Goal: Communication & Community: Participate in discussion

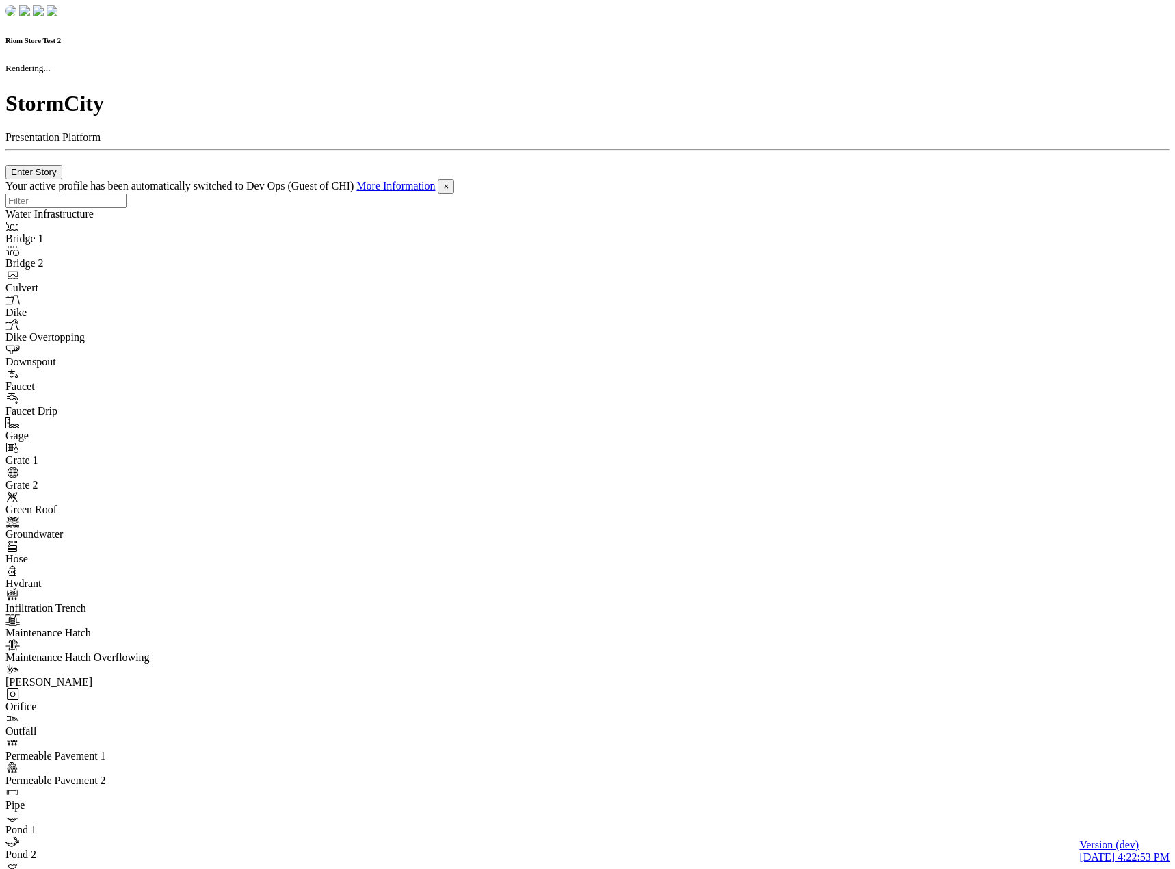
click at [449, 181] on span "×" at bounding box center [445, 186] width 5 height 10
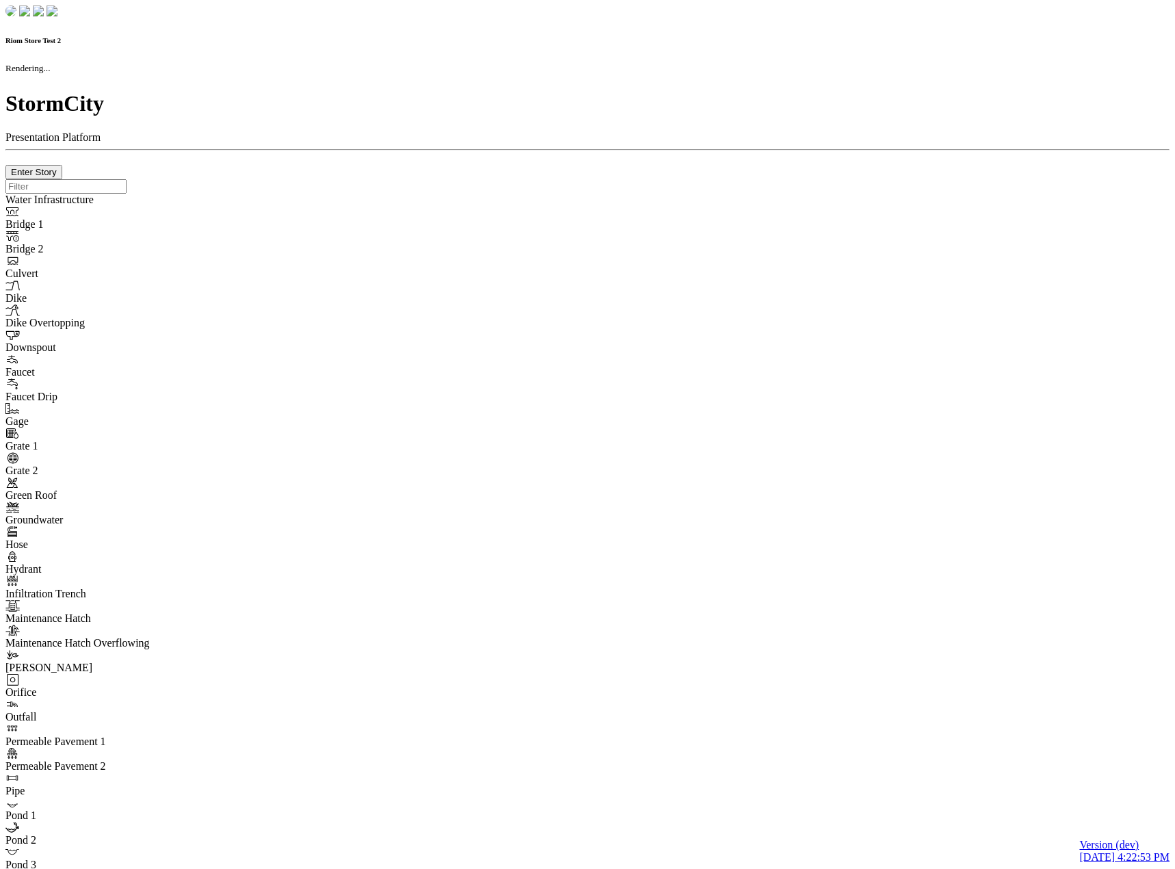
checkbox input "true"
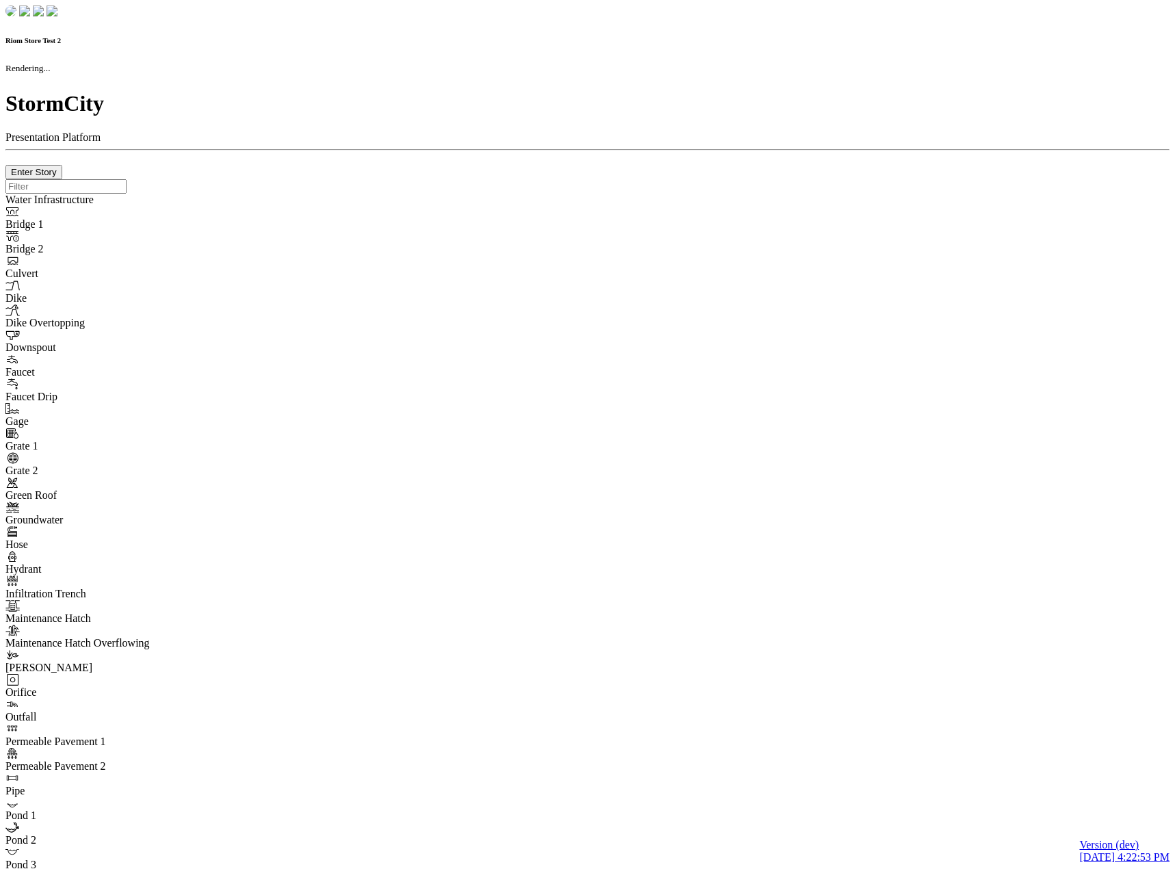
checkbox input "true"
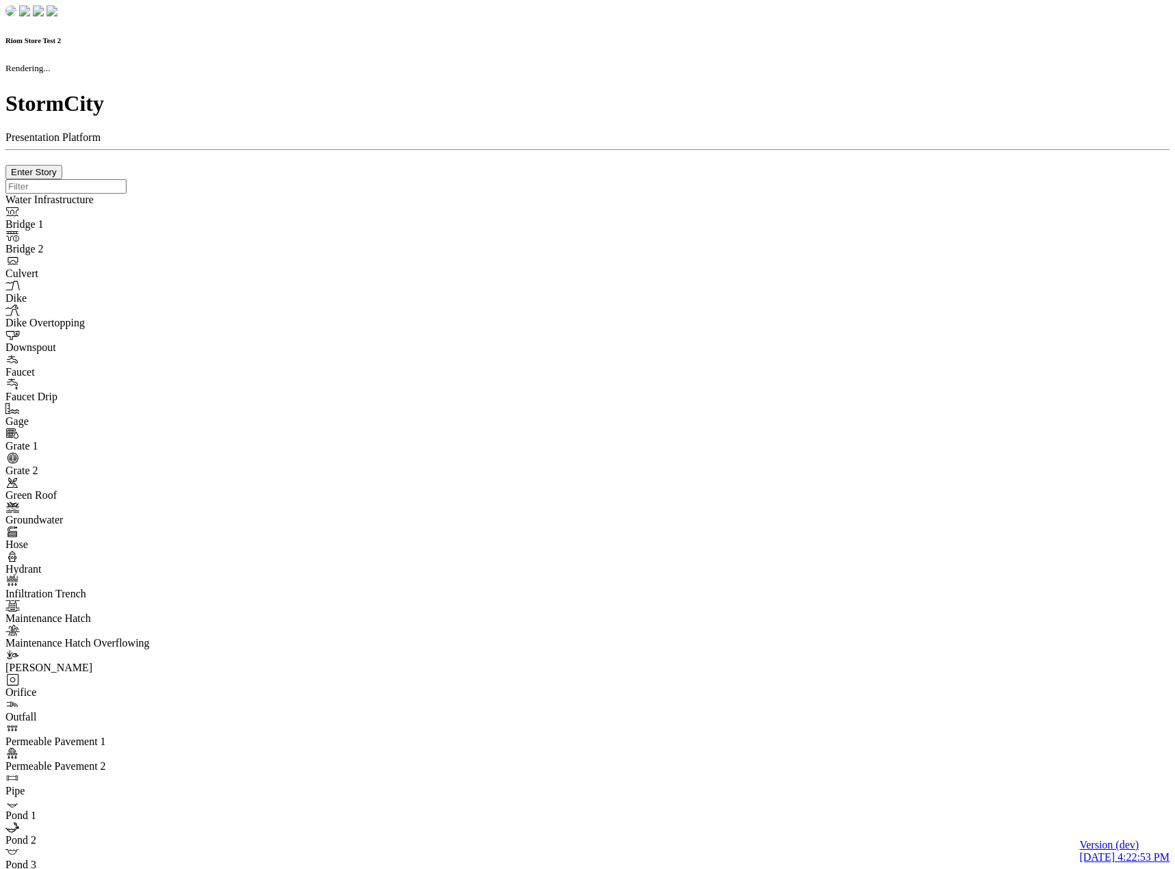
checkbox input "false"
checkbox input "true"
